Goal: Task Accomplishment & Management: Use online tool/utility

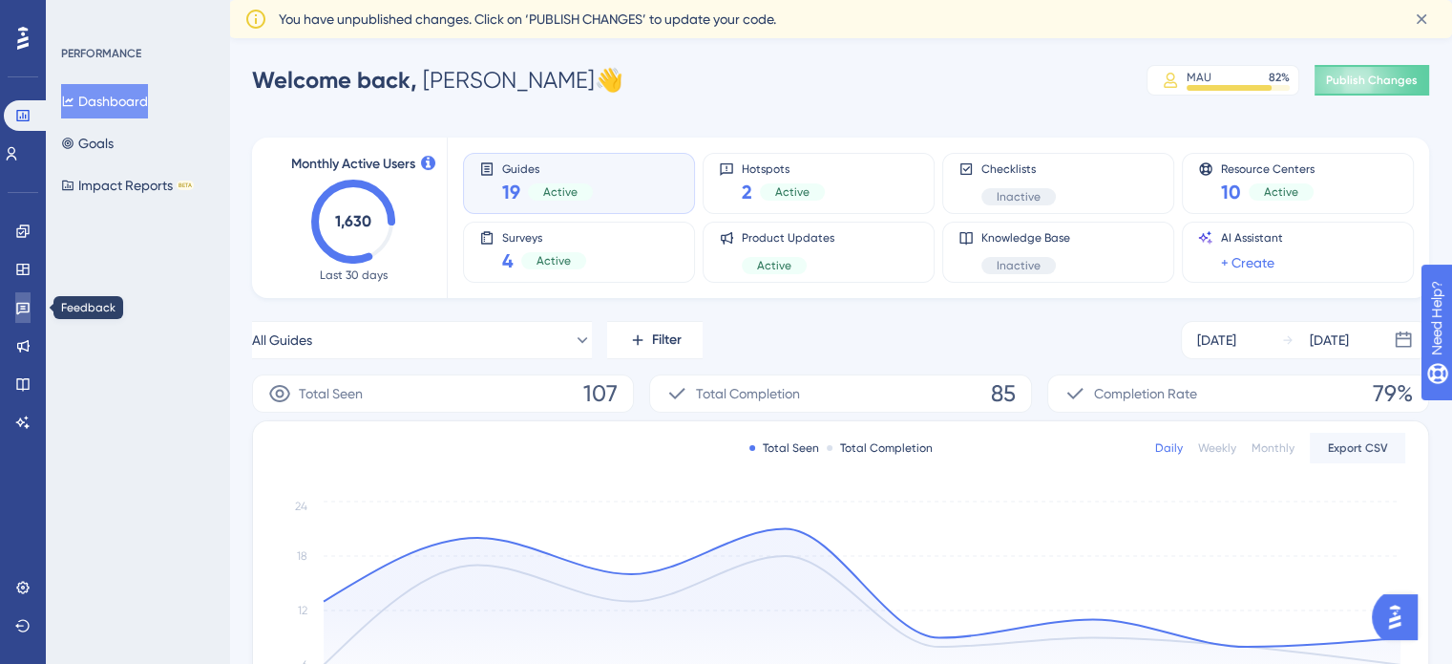
click at [27, 311] on icon at bounding box center [22, 309] width 13 height 12
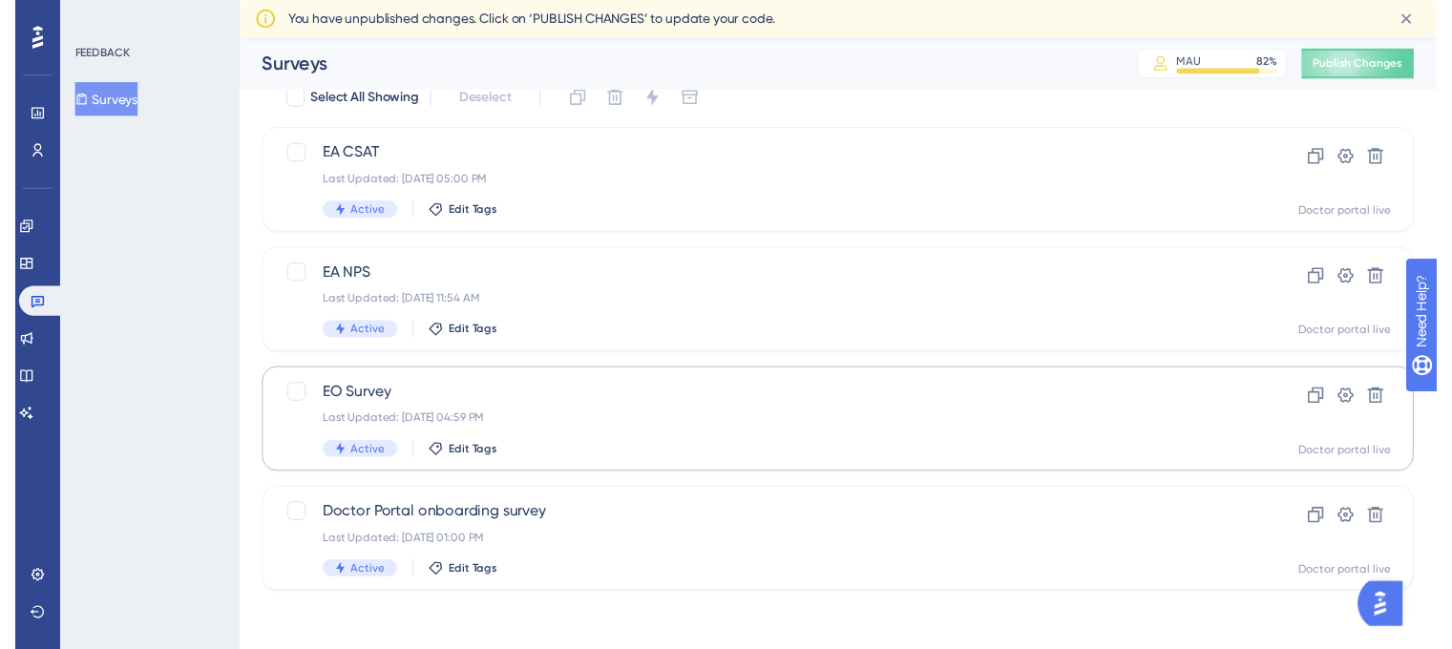
scroll to position [46, 0]
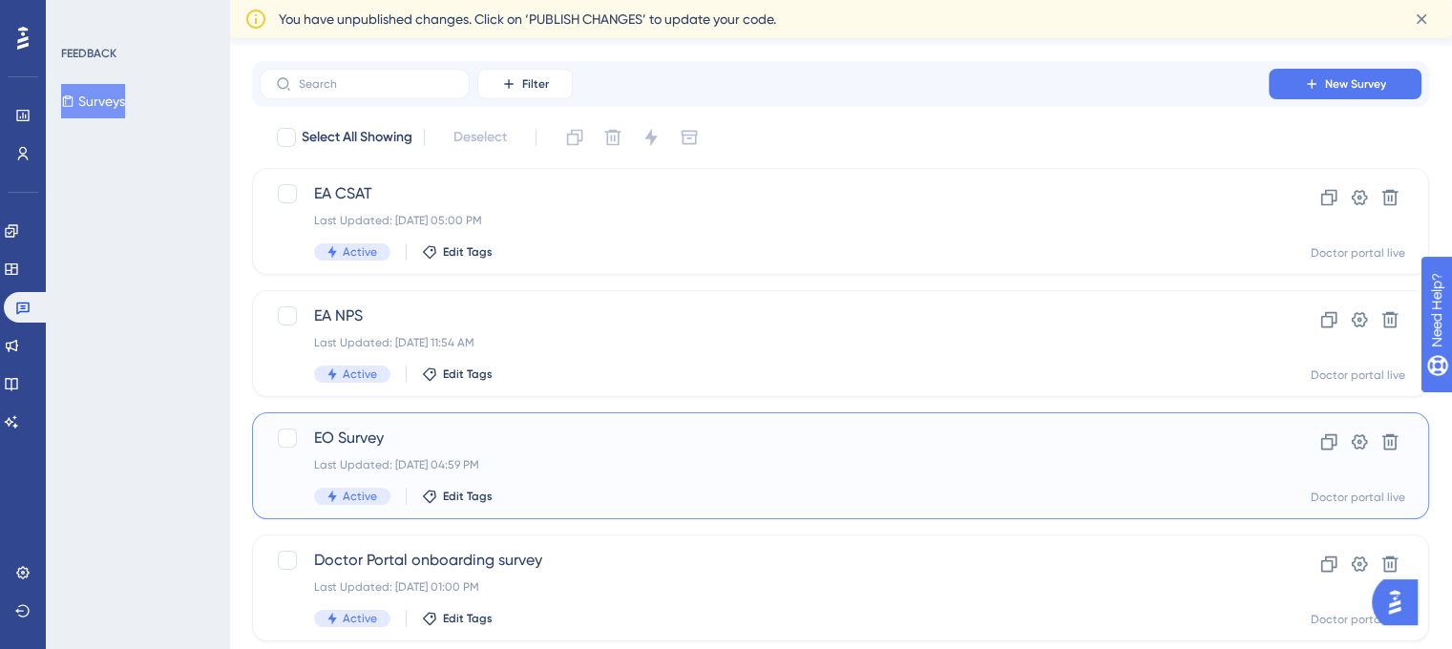
click at [546, 416] on div "EO Survey Last Updated: [DATE] 04:59 PM Active Edit Tags Clone Settings Delete …" at bounding box center [840, 465] width 1177 height 107
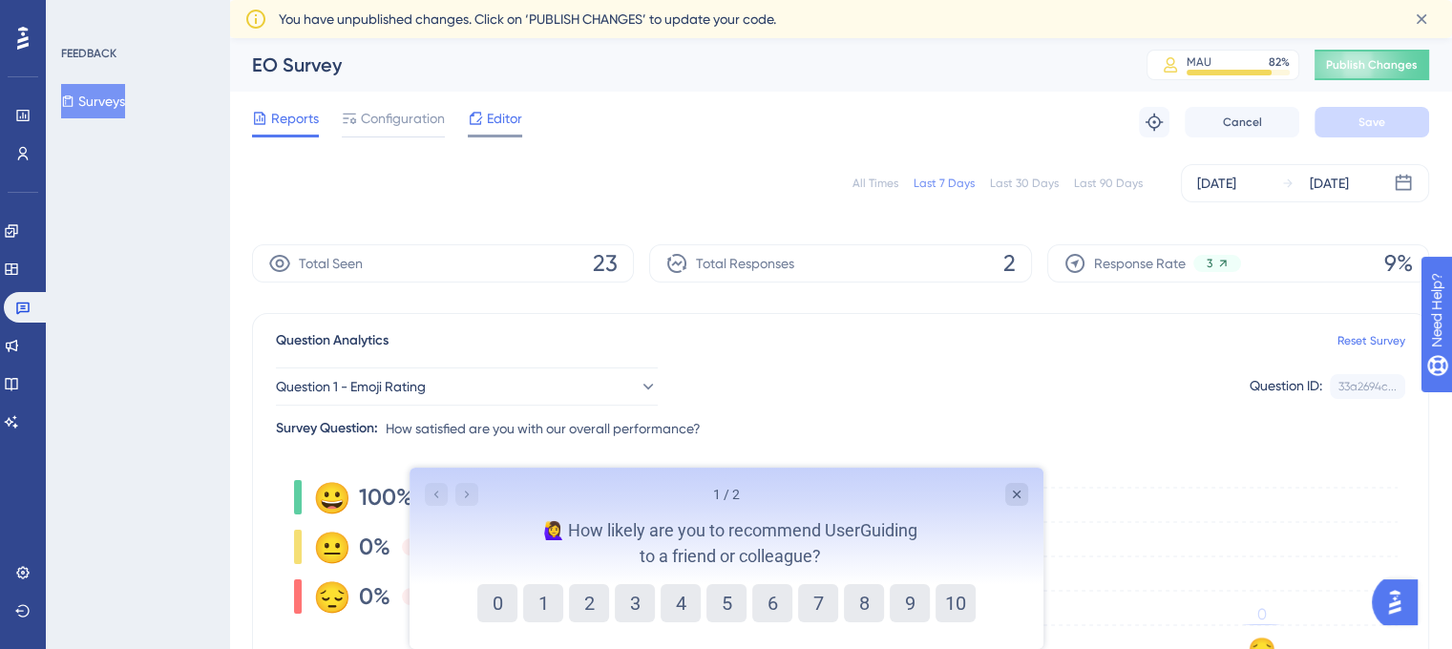
click at [487, 118] on span "Editor" at bounding box center [504, 118] width 35 height 23
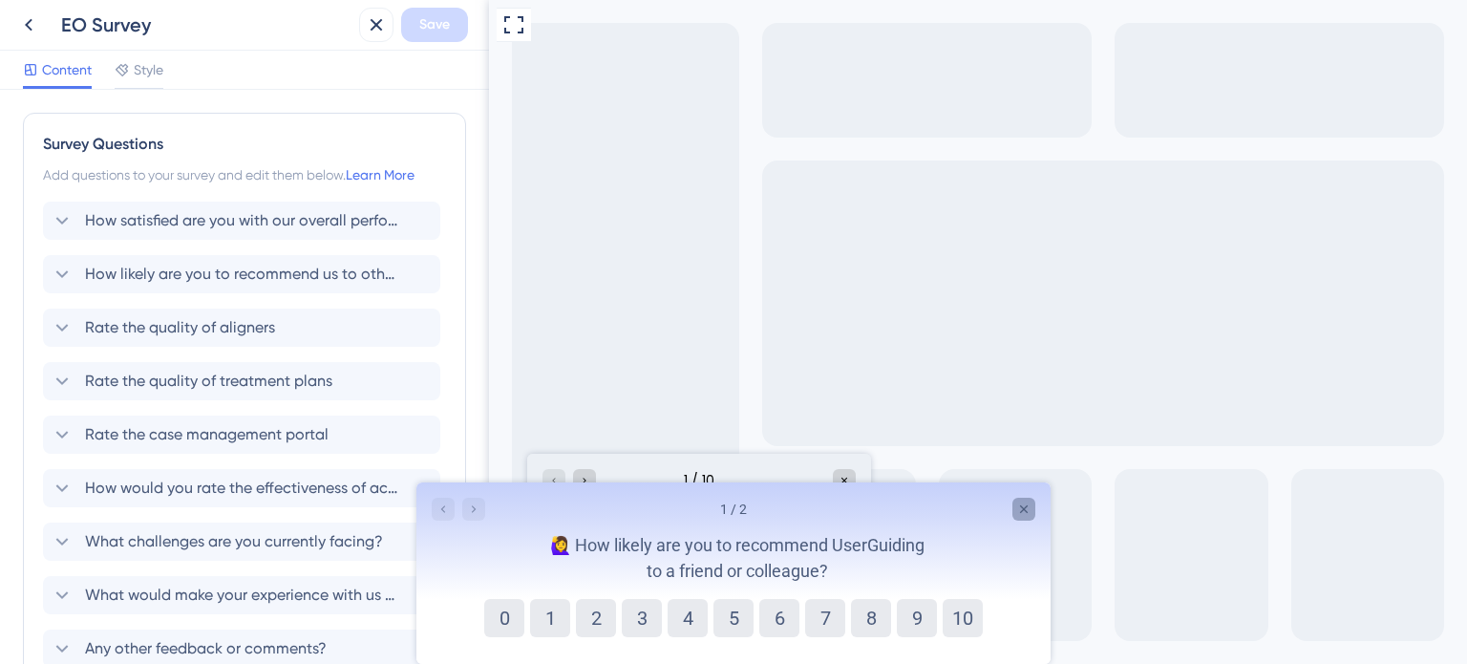
click at [1017, 510] on icon "Close survey" at bounding box center [1023, 508] width 15 height 15
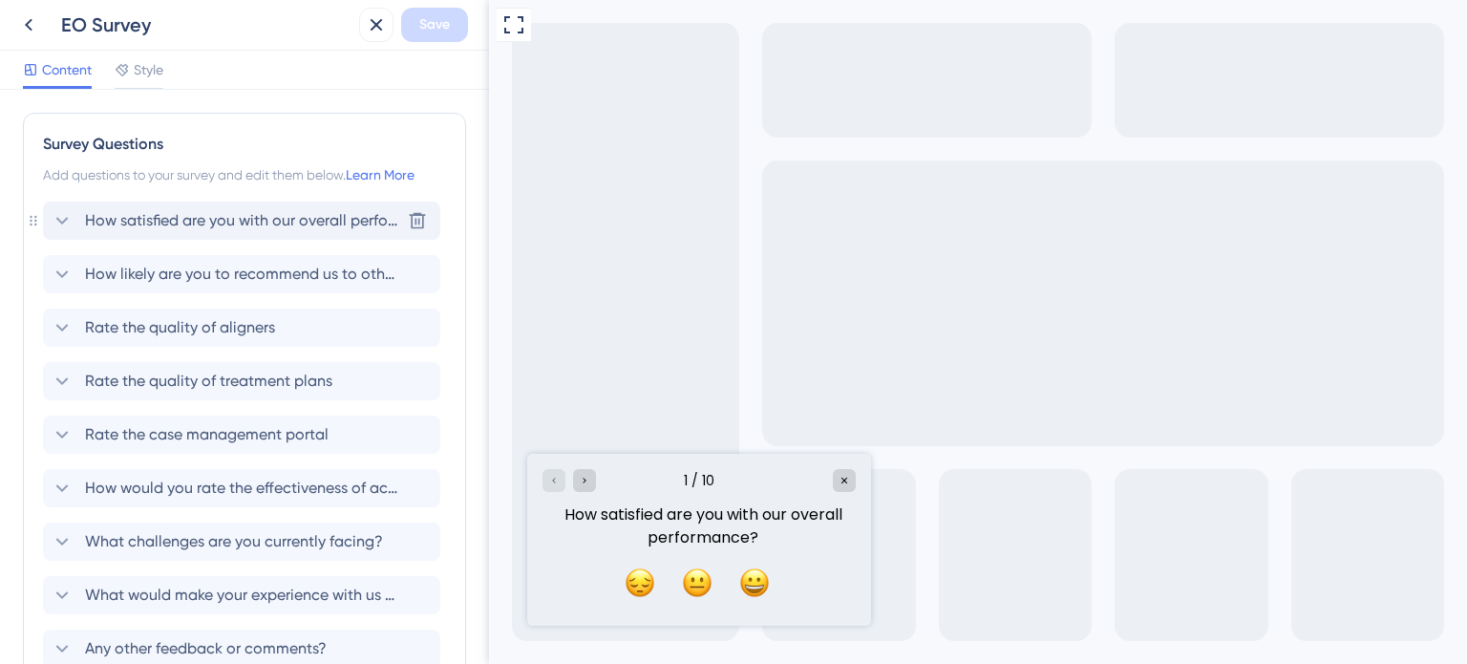
click at [209, 222] on span "How satisfied are you with our overall performance?" at bounding box center [242, 220] width 315 height 23
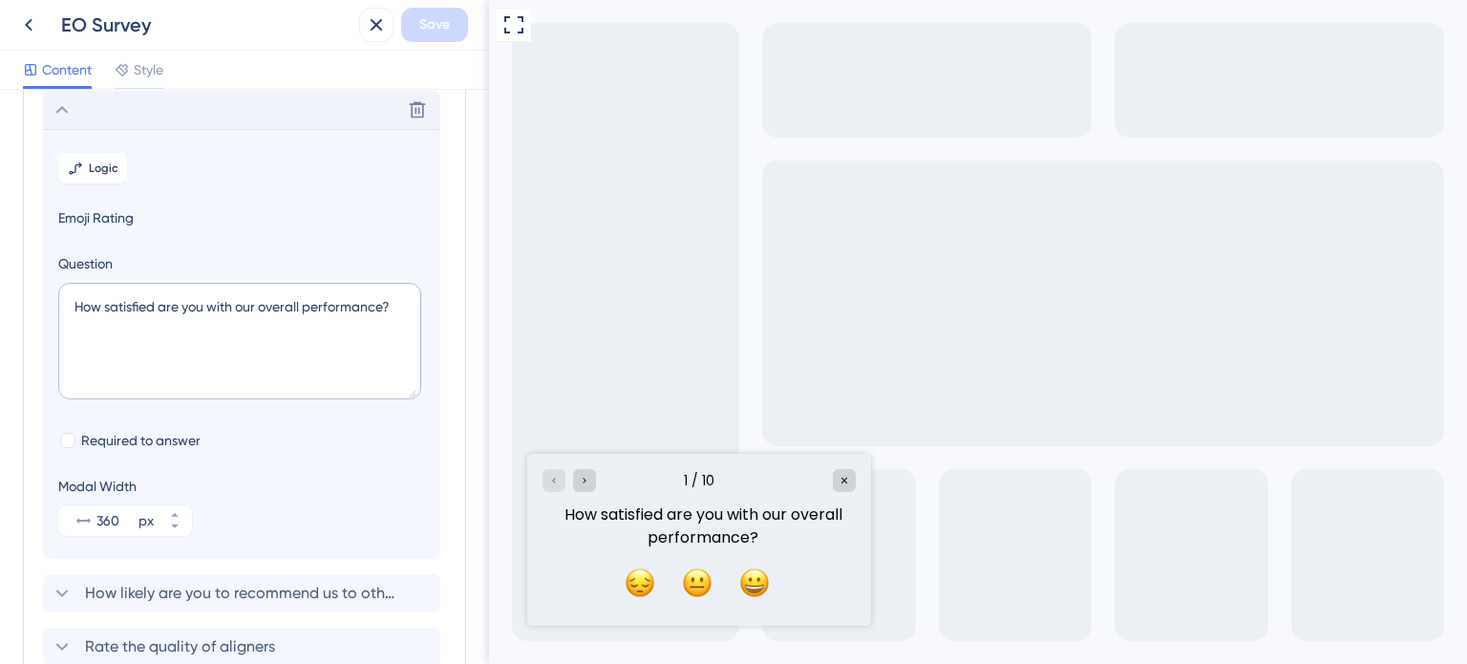
scroll to position [111, 0]
click at [107, 224] on span "Emoji Rating" at bounding box center [241, 217] width 367 height 23
click at [118, 217] on span "Emoji Rating" at bounding box center [241, 217] width 367 height 23
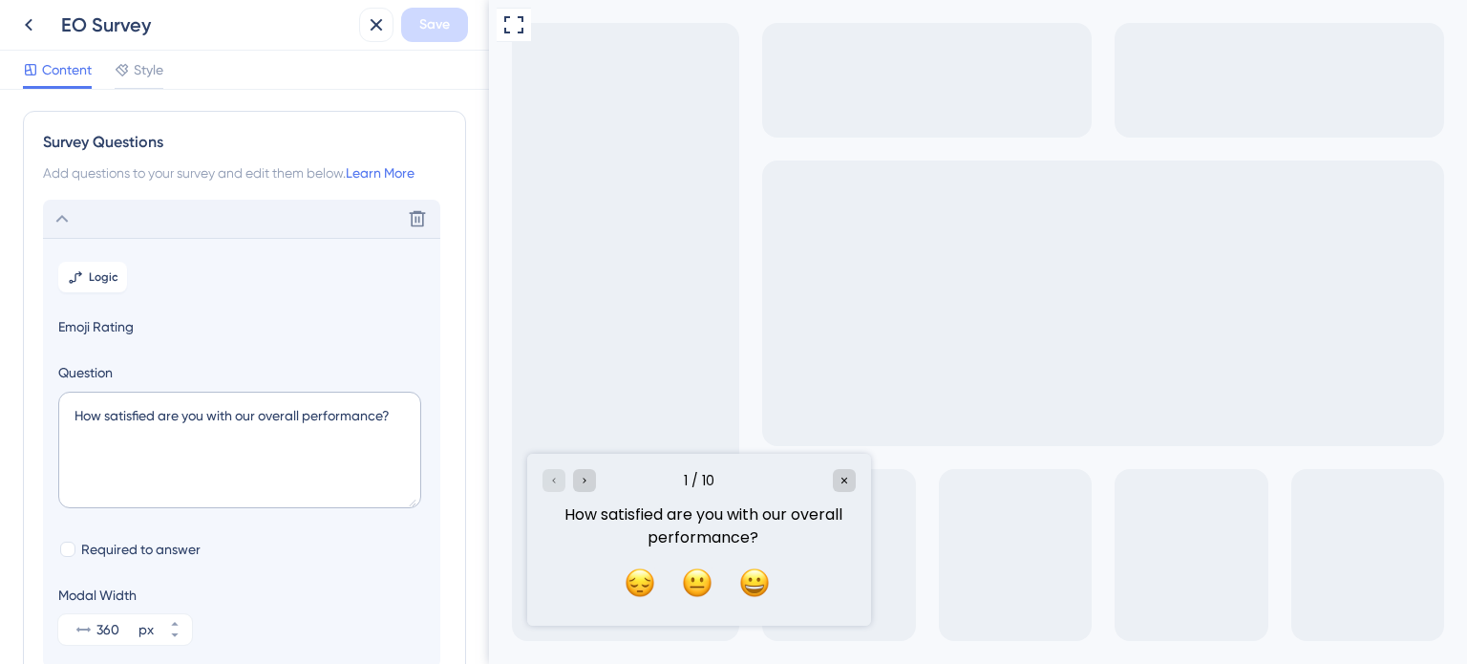
scroll to position [0, 0]
click at [73, 219] on icon at bounding box center [62, 220] width 23 height 23
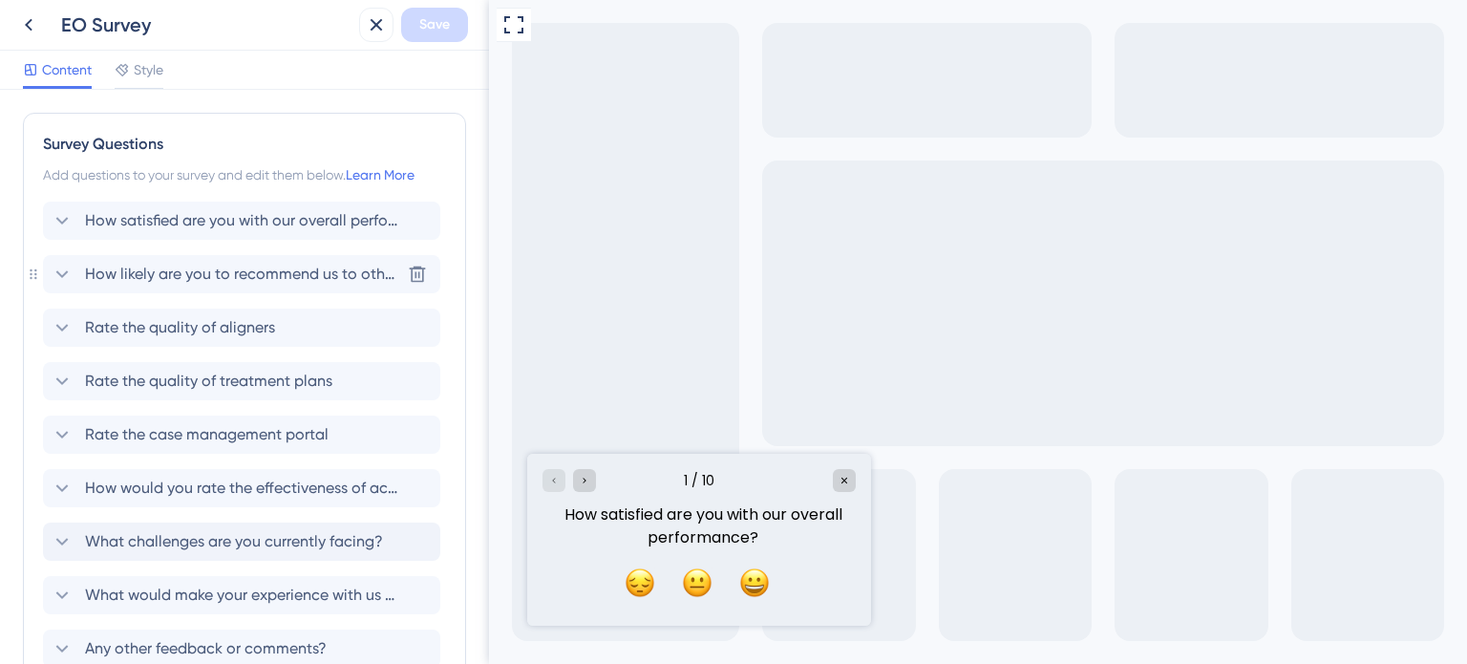
scroll to position [225, 0]
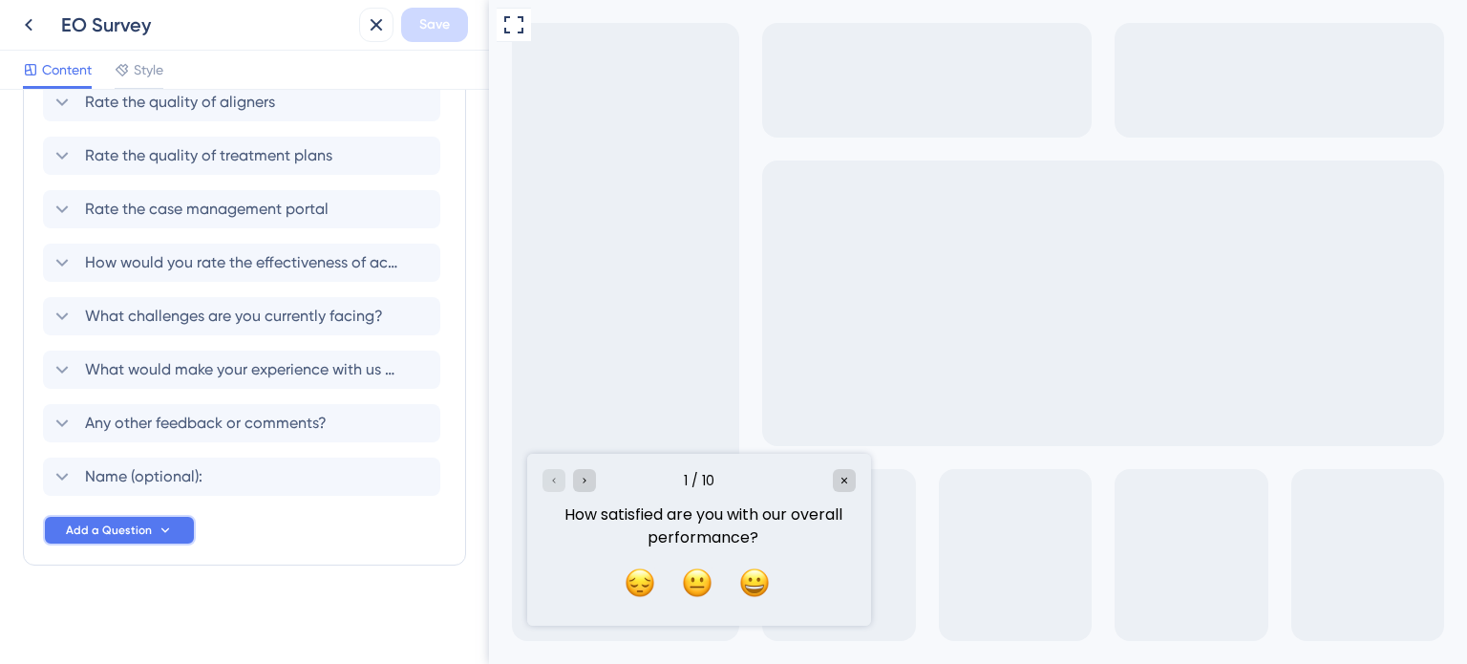
click at [157, 515] on button "Add a Question" at bounding box center [119, 530] width 153 height 31
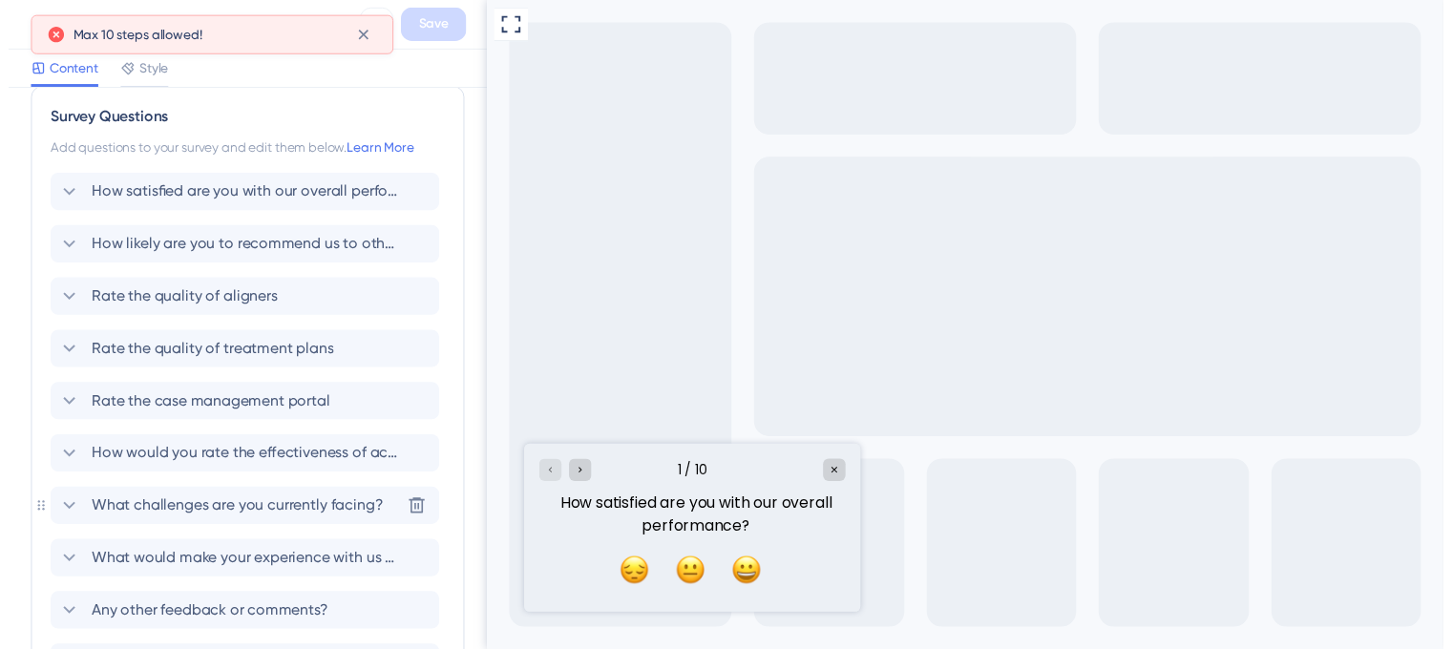
scroll to position [0, 0]
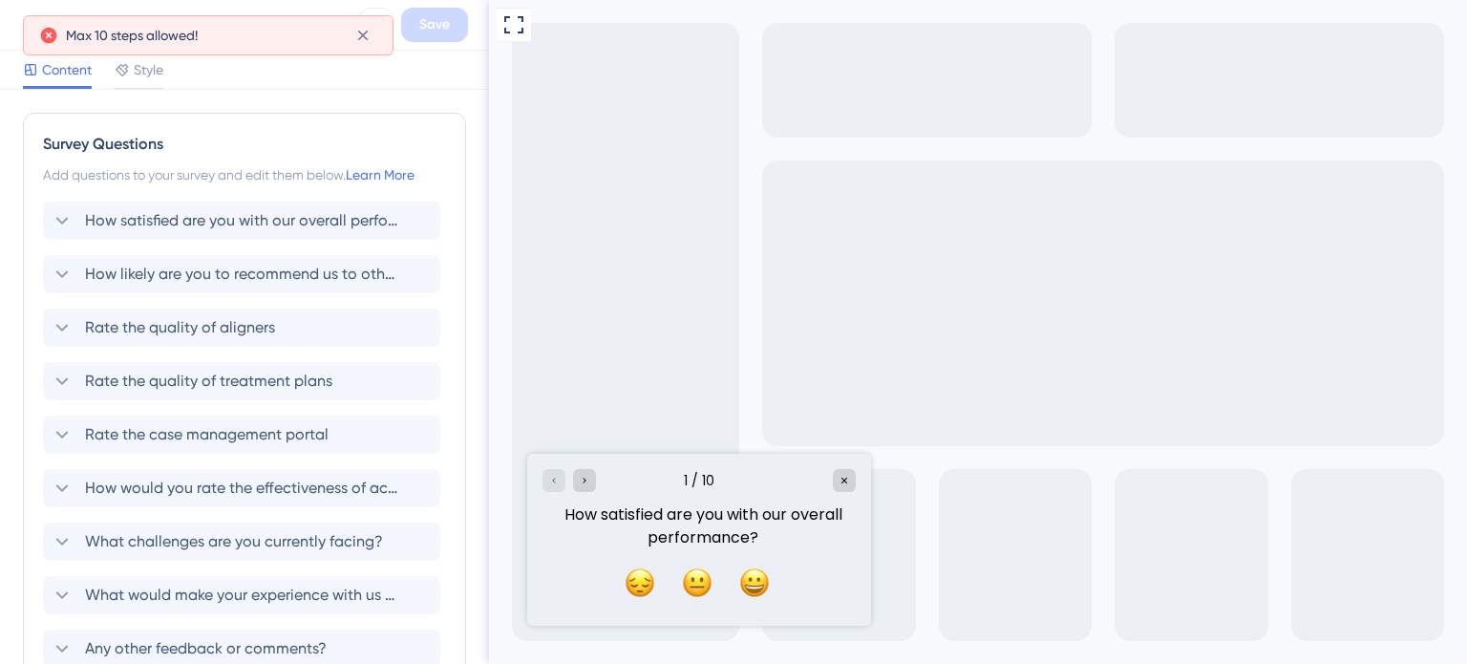
click at [359, 32] on icon at bounding box center [362, 36] width 11 height 11
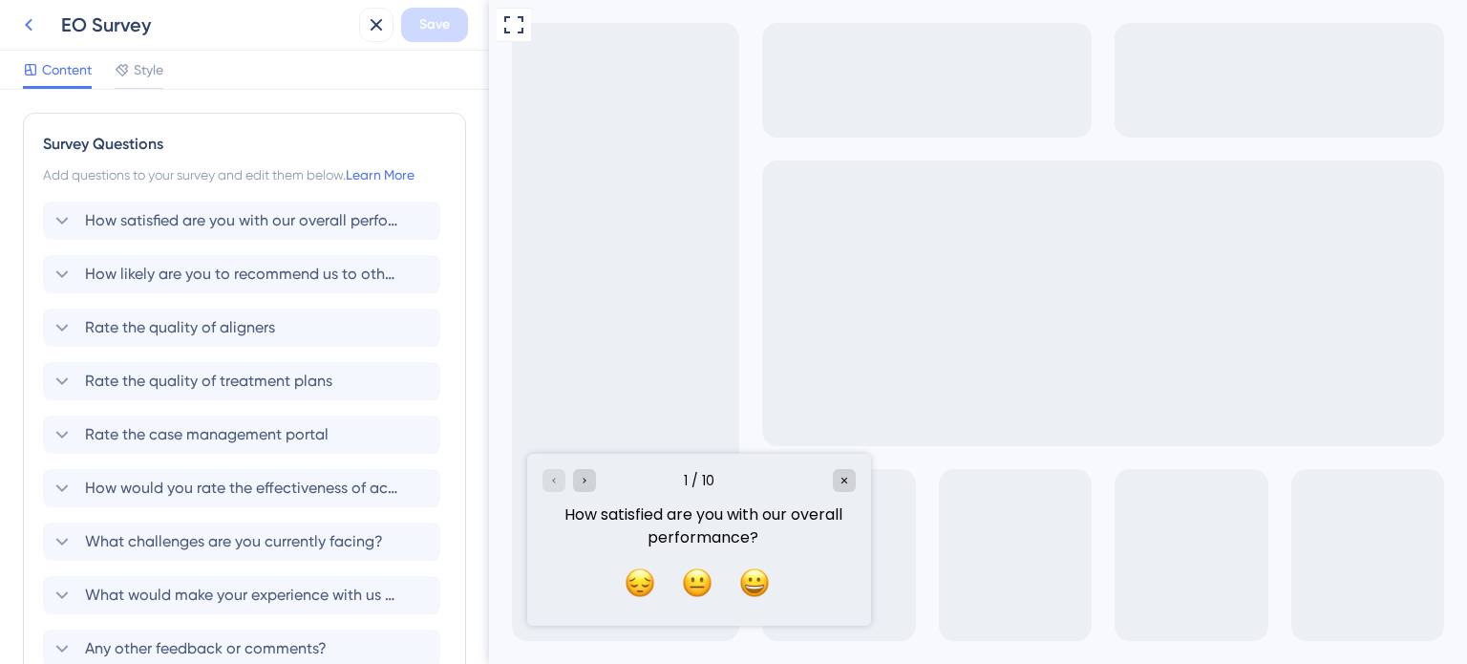
click at [31, 18] on icon at bounding box center [28, 24] width 23 height 23
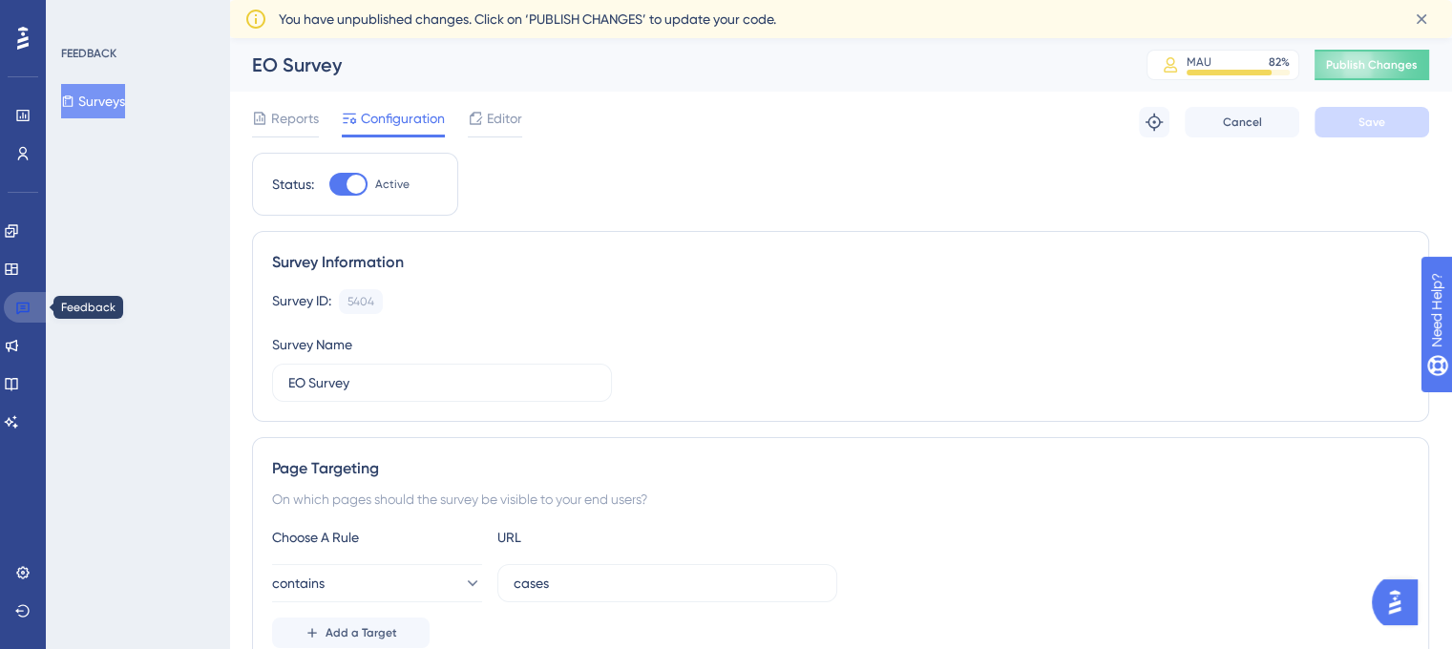
click at [25, 312] on icon at bounding box center [22, 307] width 15 height 15
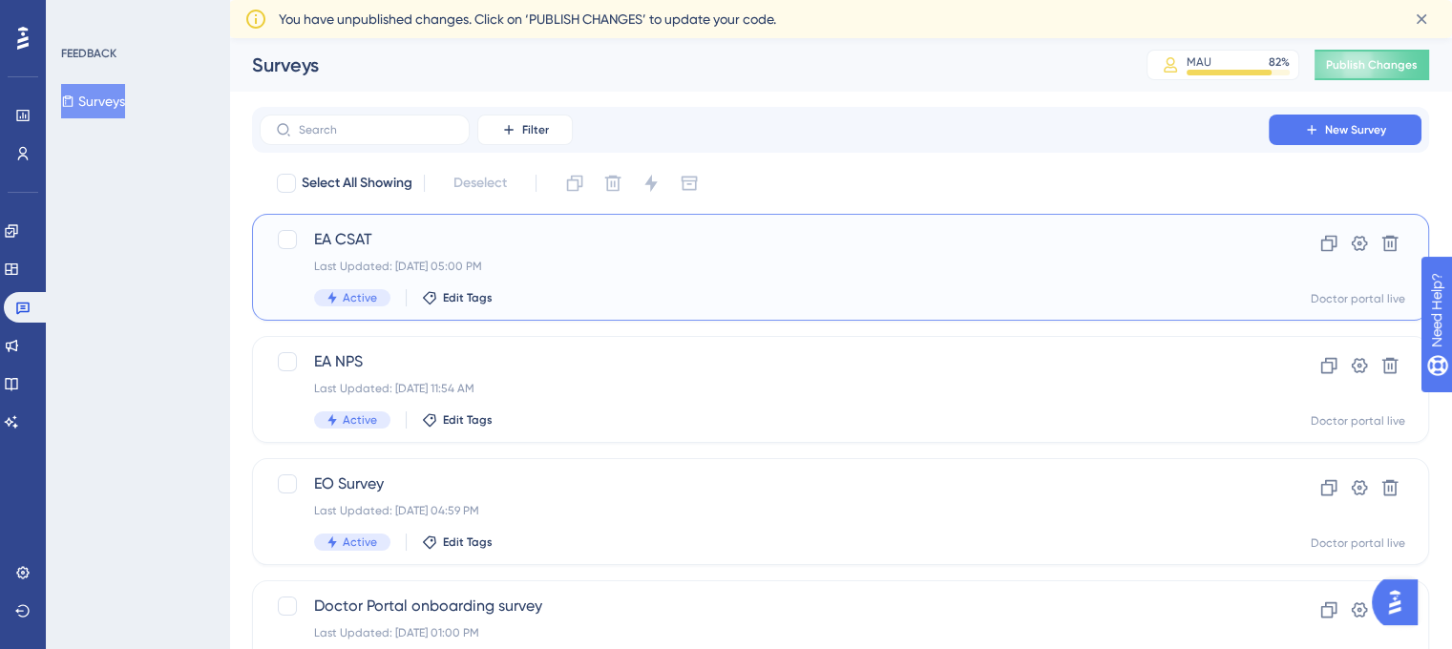
click at [428, 259] on div "Last Updated: [DATE] 05:00 PM" at bounding box center [764, 266] width 900 height 15
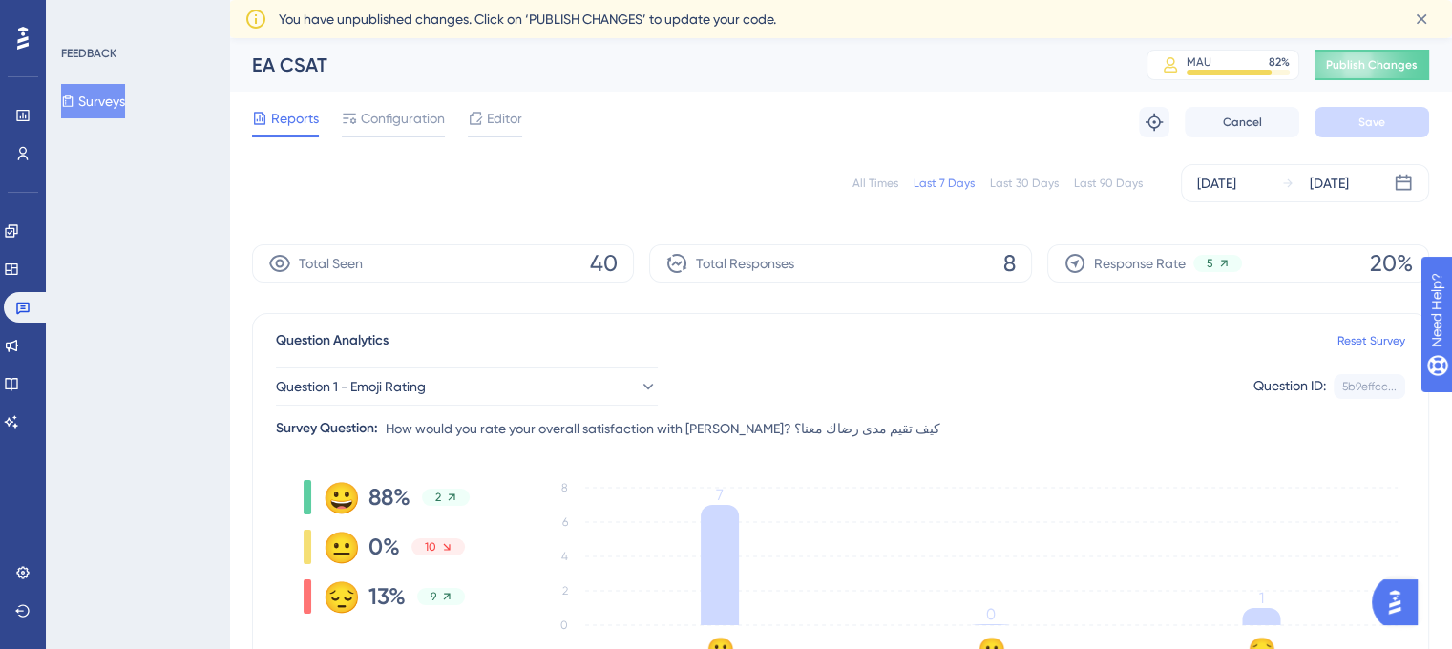
click at [480, 112] on icon at bounding box center [475, 118] width 15 height 15
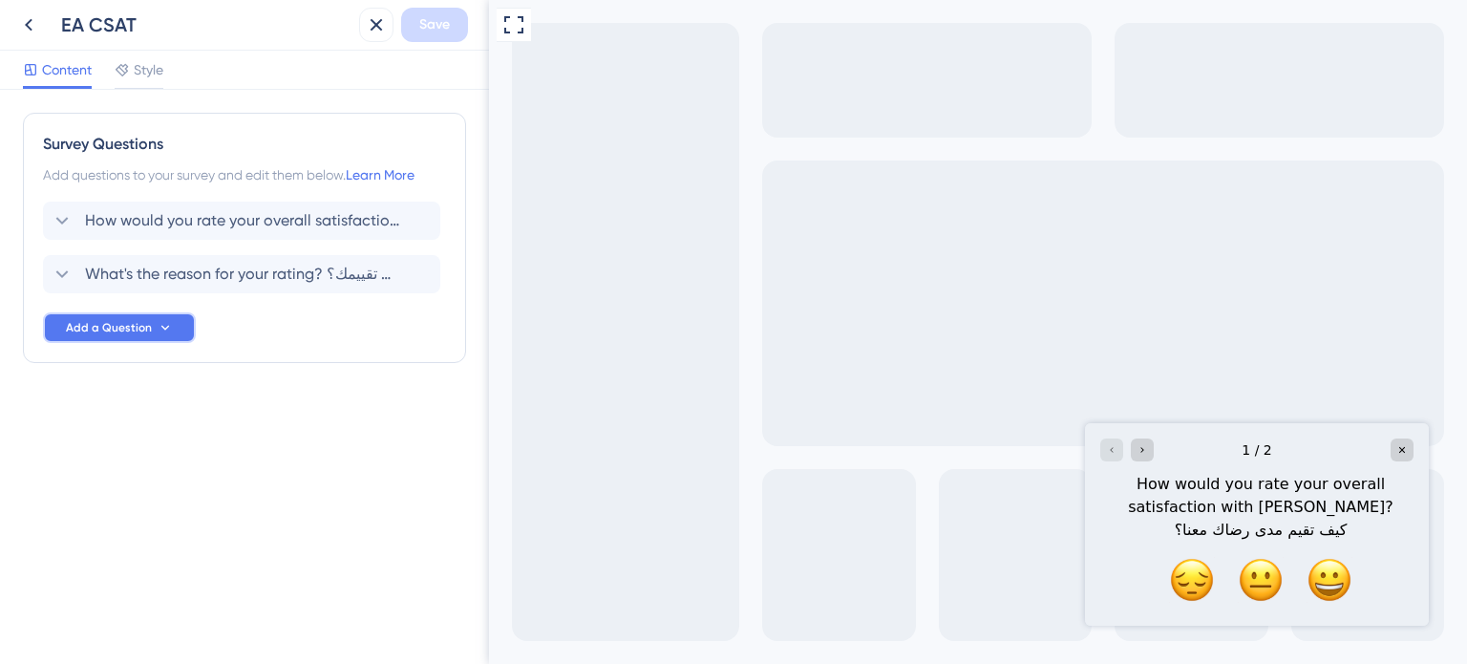
click at [139, 330] on span "Add a Question" at bounding box center [109, 327] width 86 height 15
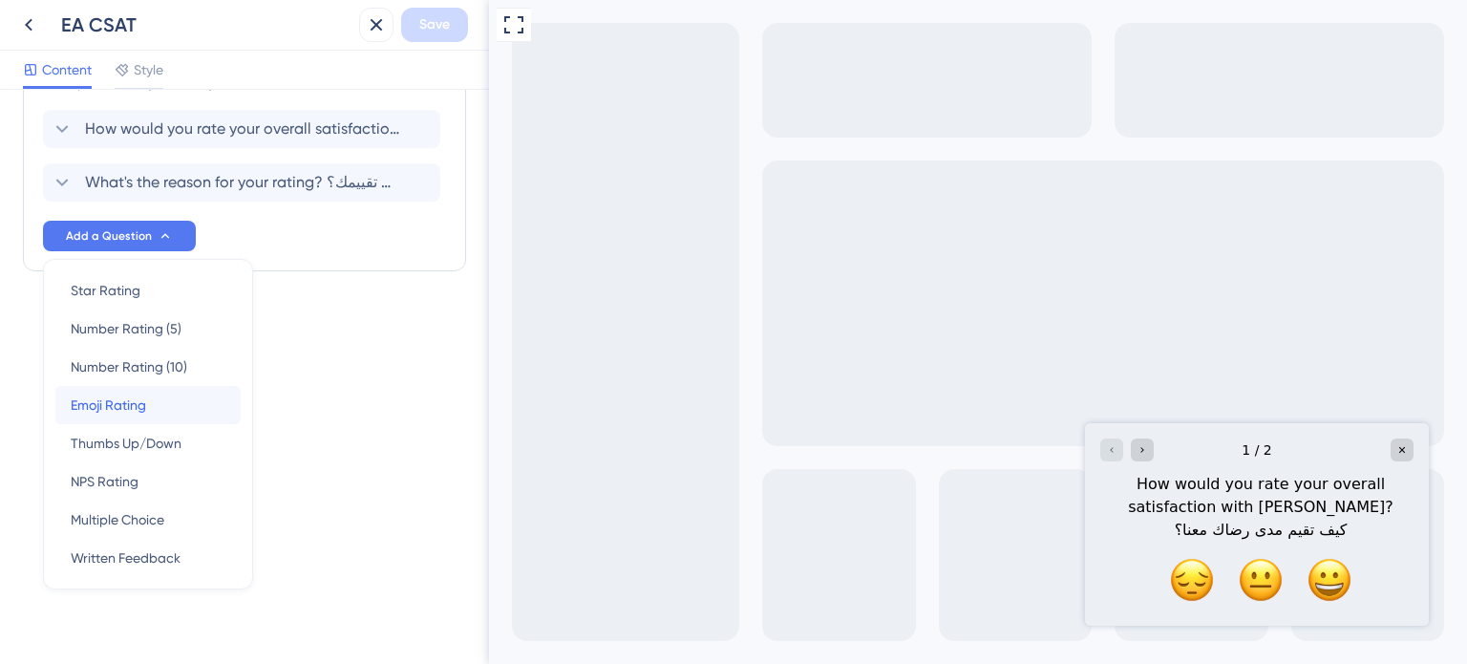
click at [157, 397] on div "Emoji Rating Emoji Rating" at bounding box center [148, 405] width 155 height 38
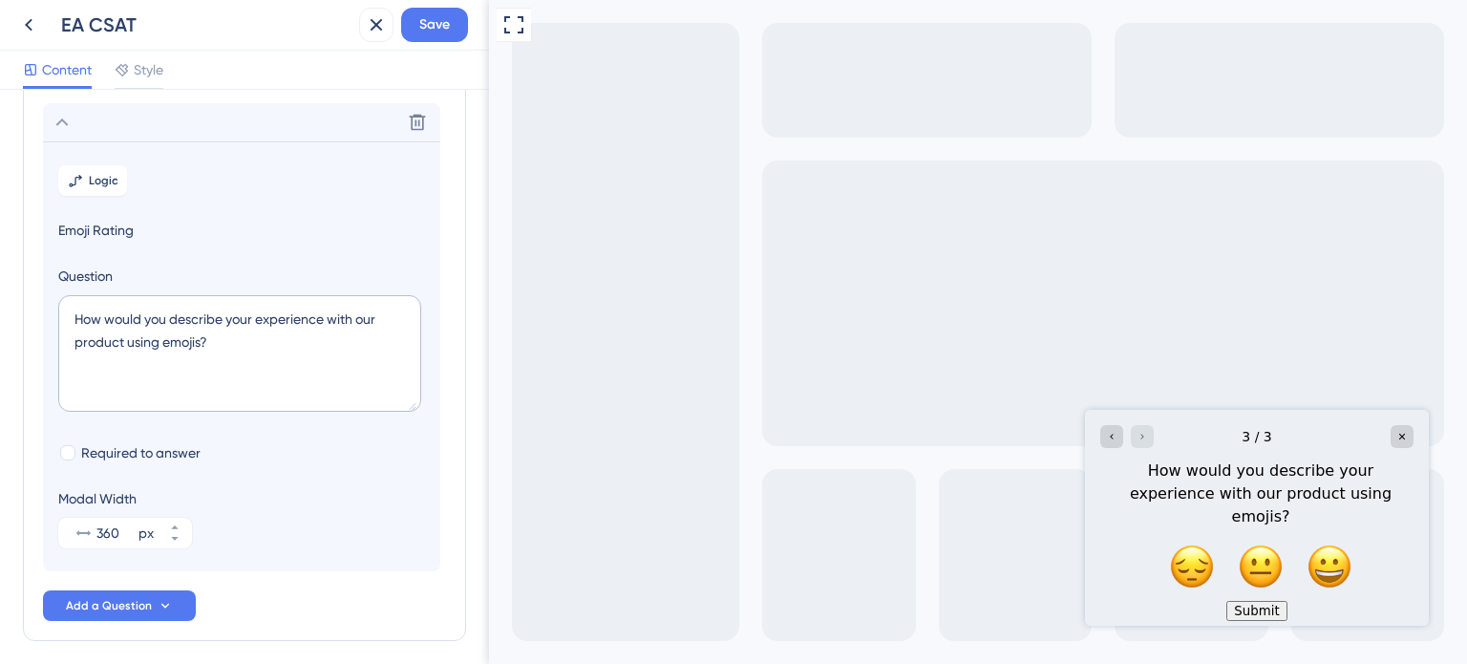
scroll to position [218, 0]
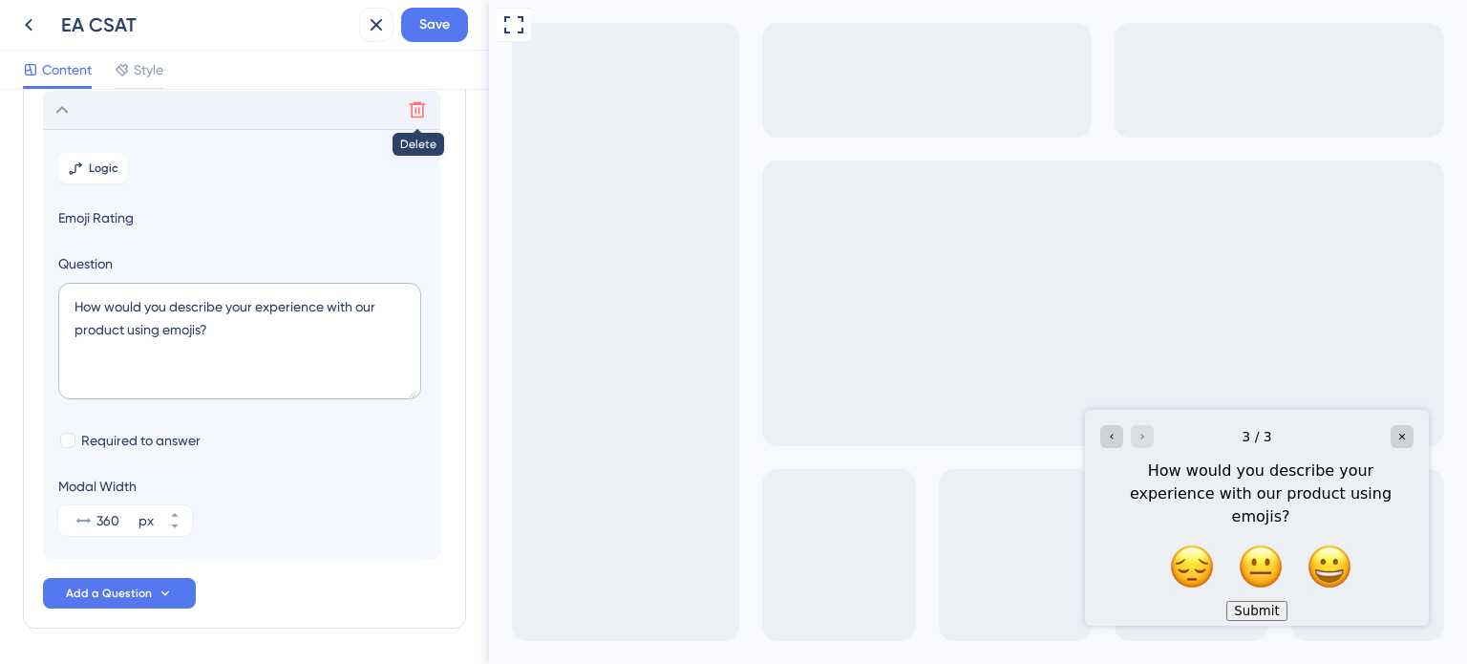
click at [420, 117] on icon at bounding box center [417, 109] width 19 height 19
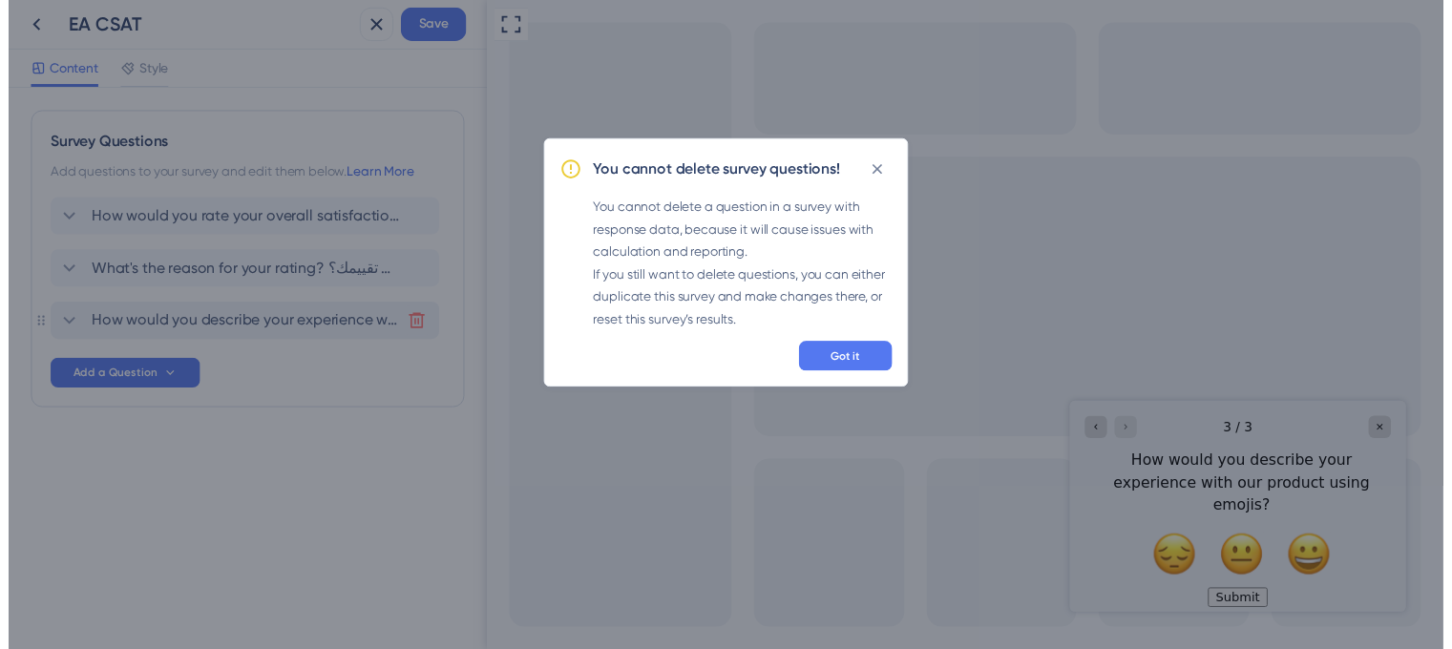
scroll to position [0, 0]
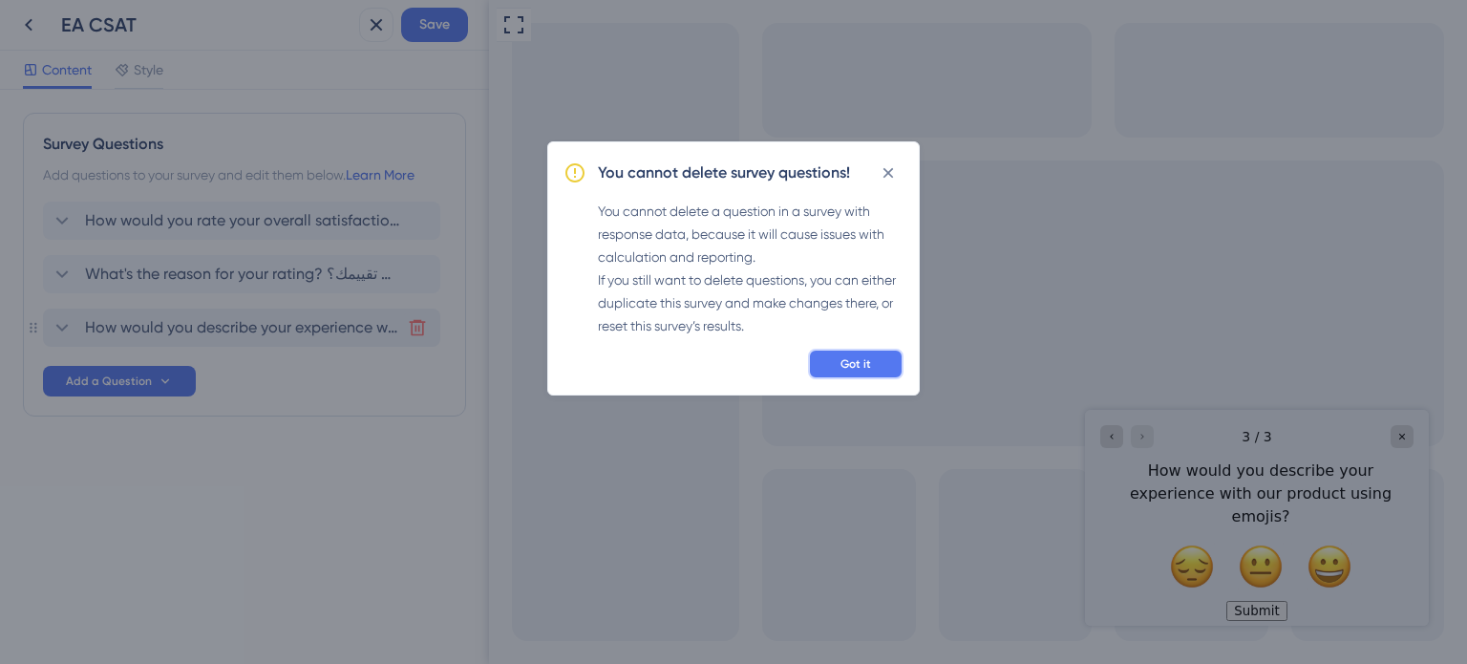
click at [858, 364] on span "Got it" at bounding box center [855, 363] width 31 height 15
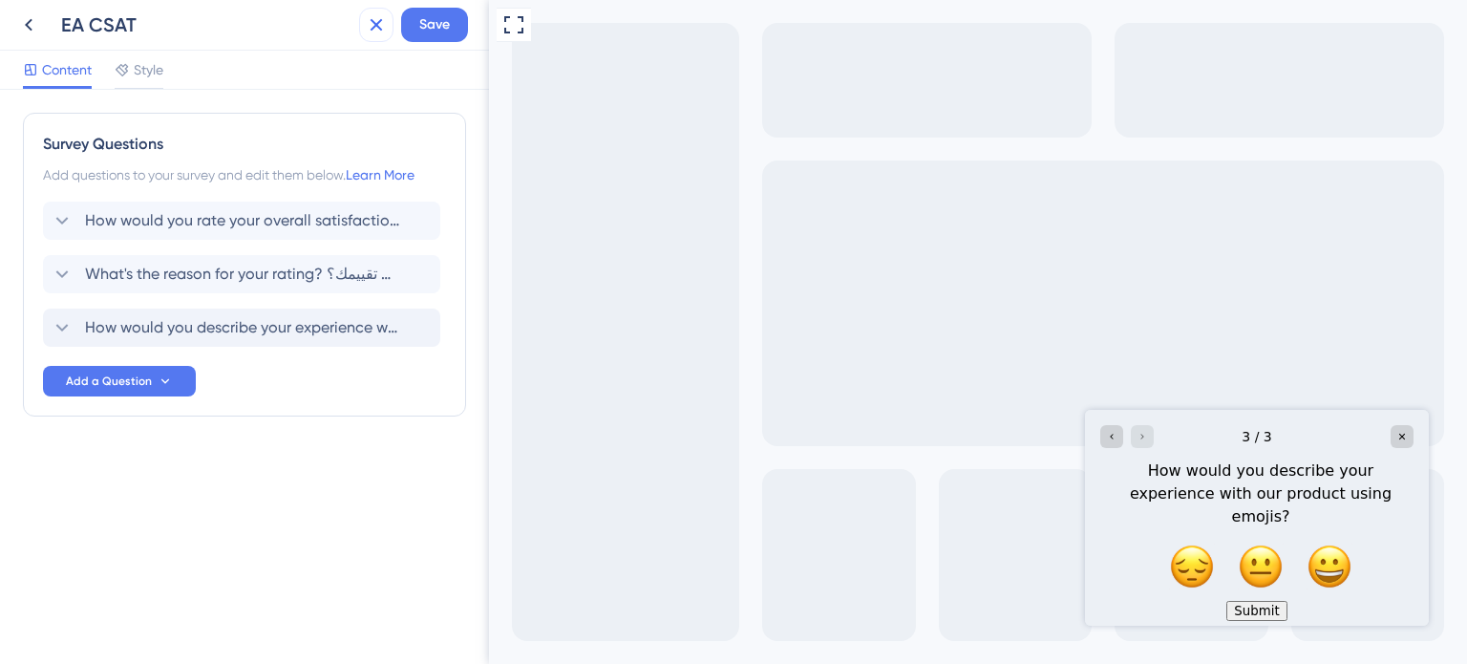
click at [384, 21] on icon at bounding box center [376, 24] width 23 height 23
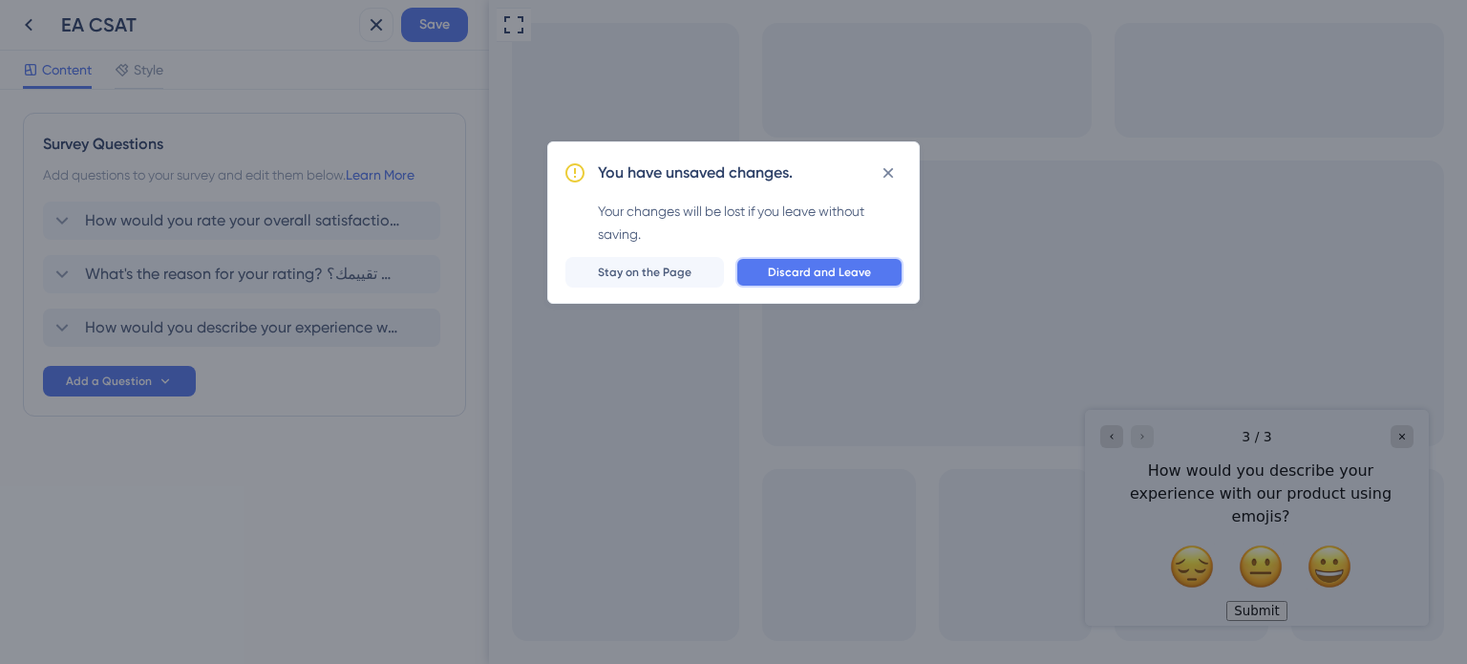
click at [824, 285] on button "Discard and Leave" at bounding box center [819, 272] width 168 height 31
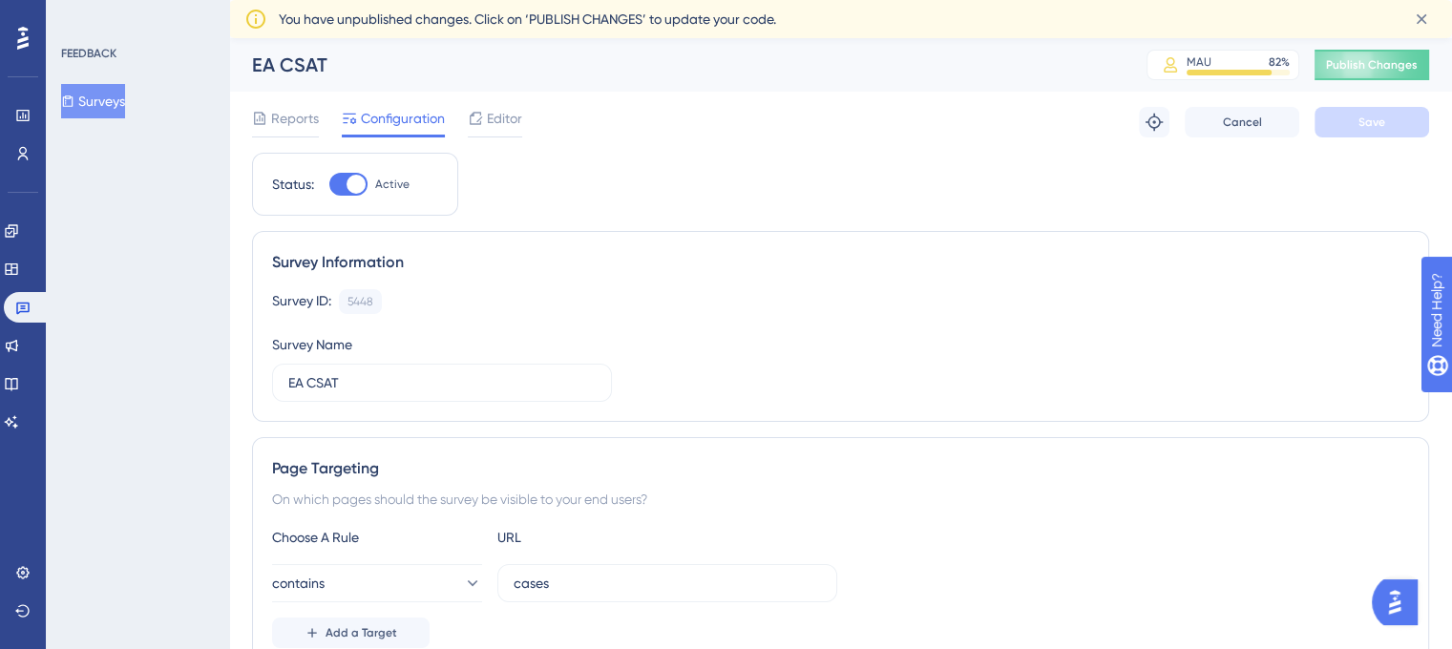
click at [493, 137] on div at bounding box center [495, 137] width 54 height 1
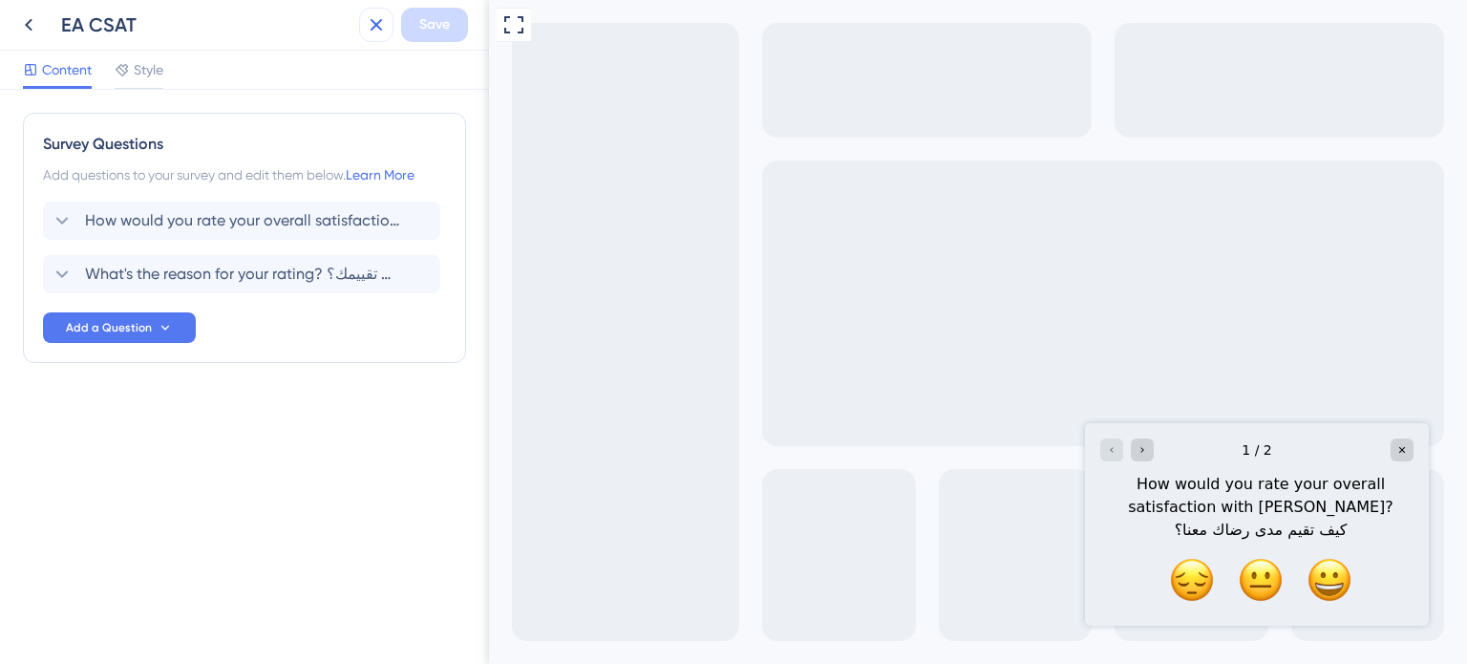
click at [370, 23] on icon at bounding box center [376, 24] width 23 height 23
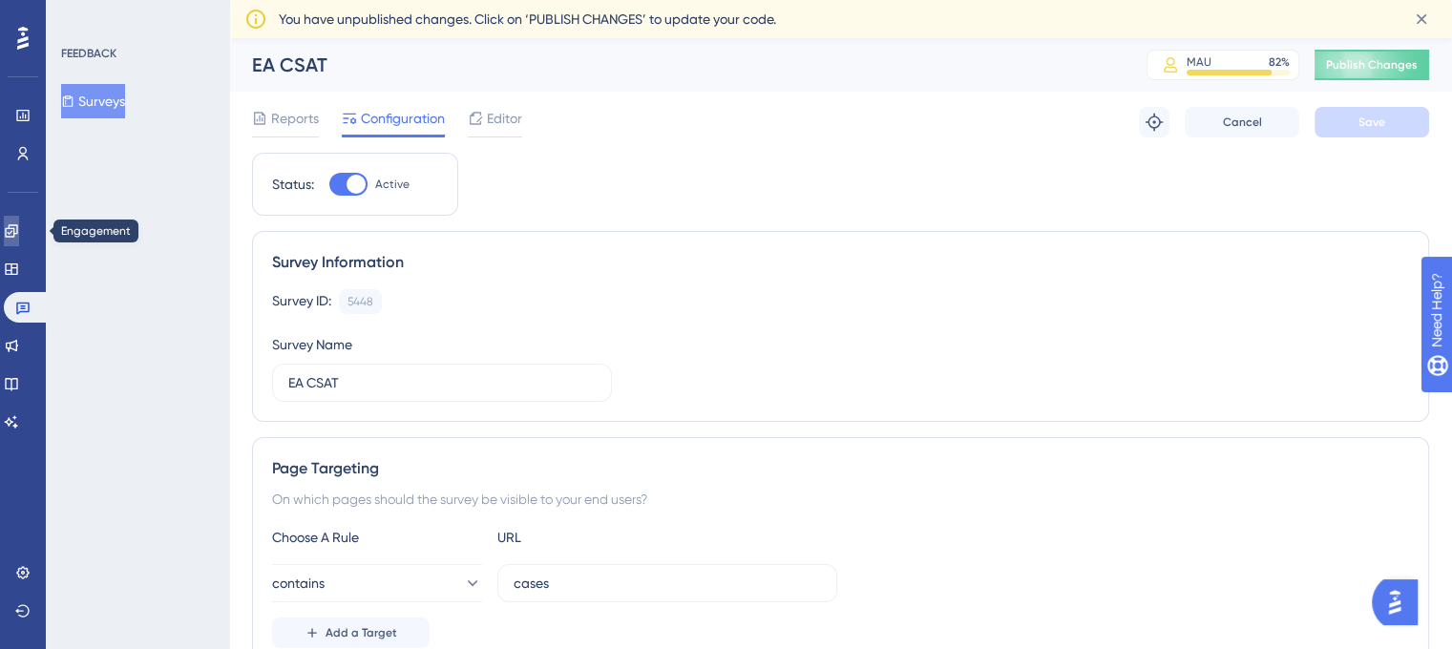
click at [19, 245] on link at bounding box center [11, 231] width 15 height 31
